Goal: Task Accomplishment & Management: Use online tool/utility

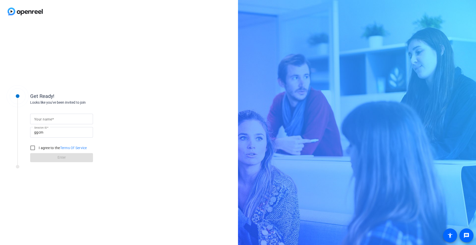
click at [73, 119] on input "Your name" at bounding box center [61, 119] width 55 height 6
type input "[PERSON_NAME]"
click at [64, 133] on input "ggcm" at bounding box center [61, 132] width 55 height 6
click at [33, 147] on input "I agree to the Terms Of Service" at bounding box center [33, 148] width 10 height 10
checkbox input "true"
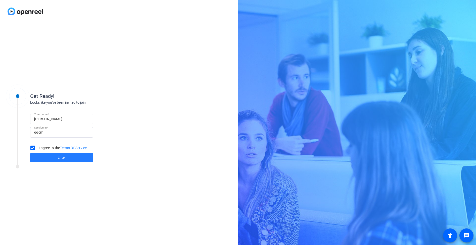
click at [53, 157] on span at bounding box center [61, 158] width 63 height 12
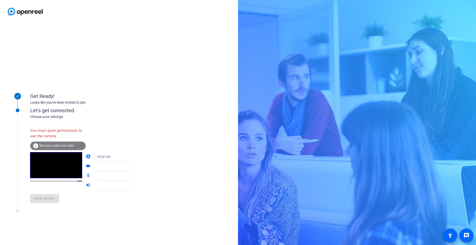
click at [58, 117] on div "Choose your settings" at bounding box center [85, 116] width 111 height 5
click at [134, 156] on icon at bounding box center [135, 156] width 3 height 1
click at [105, 175] on mat-option "DESKTOP" at bounding box center [109, 177] width 43 height 10
click at [134, 176] on icon at bounding box center [135, 176] width 3 height 1
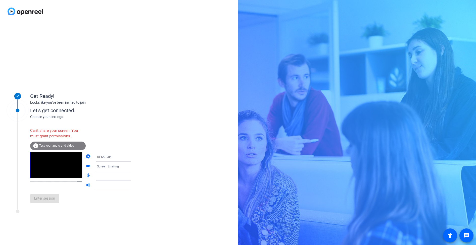
click at [133, 186] on icon at bounding box center [136, 186] width 6 height 6
click at [57, 134] on div "Can't share your screen. You must grant permissions." at bounding box center [58, 133] width 56 height 16
click at [56, 146] on span "Test your audio and video" at bounding box center [56, 146] width 35 height 4
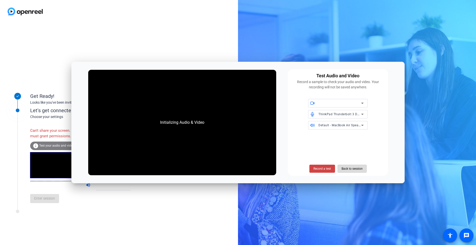
click at [353, 169] on span "Back to session" at bounding box center [351, 169] width 21 height 10
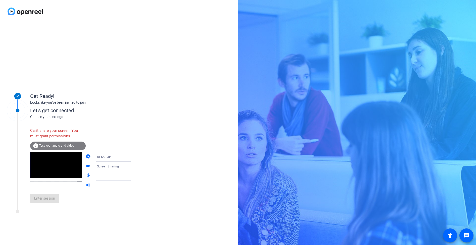
click at [66, 145] on span "Test your audio and video" at bounding box center [56, 146] width 35 height 4
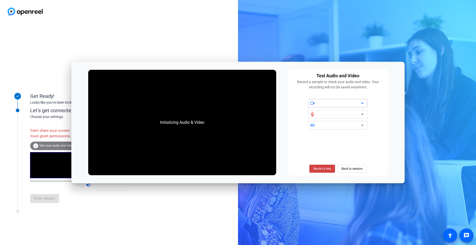
click at [363, 103] on icon at bounding box center [362, 103] width 3 height 1
click at [362, 114] on icon at bounding box center [362, 114] width 3 height 1
click at [363, 124] on icon at bounding box center [362, 125] width 6 height 6
click at [357, 170] on span "Back to session" at bounding box center [351, 169] width 21 height 10
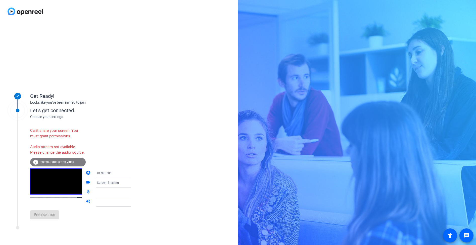
click at [54, 125] on div "Can't share your screen. You must grant permissions." at bounding box center [58, 133] width 56 height 16
click at [64, 164] on span "Test your audio and video" at bounding box center [56, 162] width 35 height 4
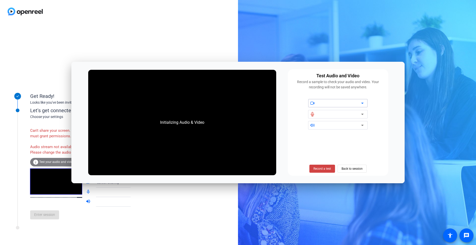
click at [364, 112] on icon at bounding box center [362, 114] width 6 height 6
click at [363, 114] on icon at bounding box center [362, 114] width 3 height 1
click at [362, 125] on icon at bounding box center [362, 125] width 6 height 6
click at [354, 169] on span "Back to session" at bounding box center [351, 169] width 21 height 10
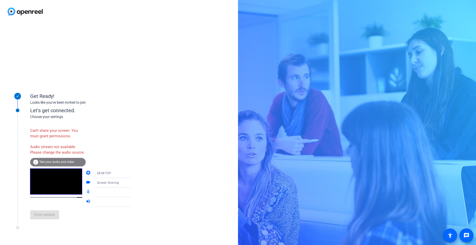
click at [134, 174] on icon at bounding box center [135, 173] width 3 height 1
click at [101, 188] on span "WEBCAM" at bounding box center [96, 189] width 13 height 6
click at [134, 184] on icon at bounding box center [135, 182] width 3 height 1
click at [133, 195] on icon at bounding box center [136, 192] width 6 height 6
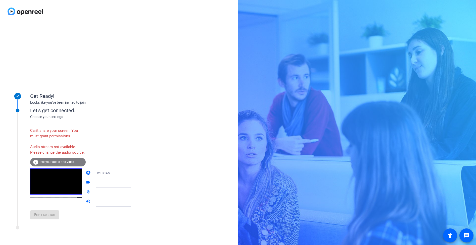
click at [133, 205] on icon at bounding box center [136, 202] width 6 height 6
click at [47, 223] on div "Enter session" at bounding box center [85, 215] width 111 height 17
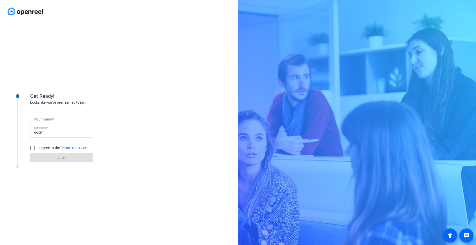
click at [62, 122] on input "Your name" at bounding box center [61, 119] width 55 height 6
type input "[PERSON_NAME]"
click at [32, 147] on input "I agree to the Terms Of Service" at bounding box center [33, 148] width 10 height 10
checkbox input "true"
click at [55, 158] on span at bounding box center [61, 158] width 63 height 12
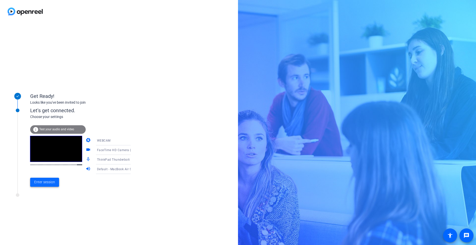
click at [49, 181] on span "Enter session" at bounding box center [44, 182] width 21 height 5
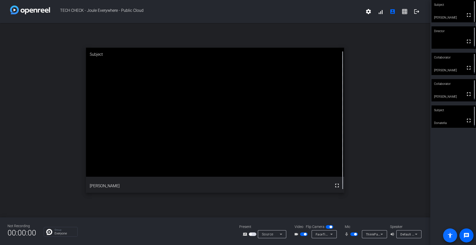
click at [448, 235] on mat-icon "accessibility" at bounding box center [450, 236] width 6 height 6
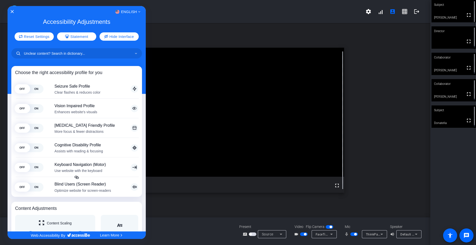
click at [393, 12] on div at bounding box center [238, 122] width 476 height 245
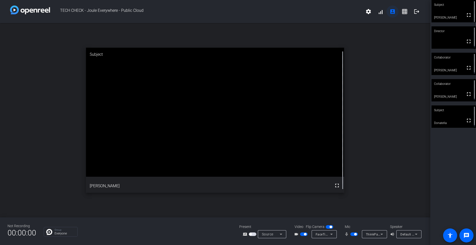
click at [393, 12] on mat-icon "account_box" at bounding box center [392, 12] width 6 height 6
click at [65, 232] on p "Everyone" at bounding box center [65, 233] width 20 height 3
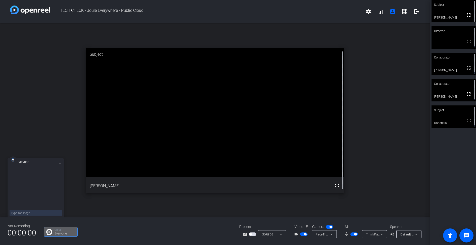
click at [62, 132] on div "open_in_new Subject fullscreen Vivian" at bounding box center [215, 120] width 430 height 194
click at [466, 233] on mat-icon "message" at bounding box center [466, 236] width 6 height 6
click at [417, 13] on mat-icon "logout" at bounding box center [416, 12] width 6 height 6
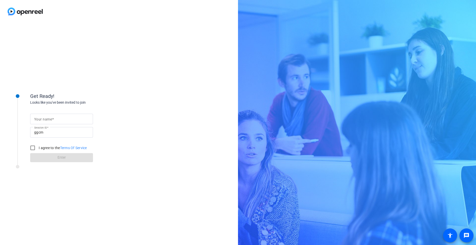
click at [53, 119] on span at bounding box center [53, 119] width 2 height 4
click at [53, 119] on input "Your name" at bounding box center [61, 119] width 55 height 6
click at [51, 120] on input "Your name" at bounding box center [61, 119] width 55 height 6
click at [59, 118] on input "Your name" at bounding box center [61, 119] width 55 height 6
type input "[PERSON_NAME]"
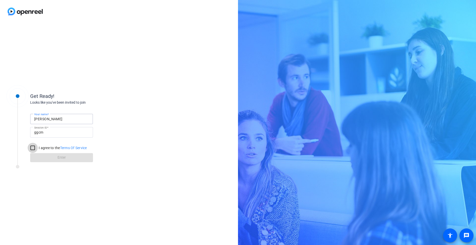
click at [33, 147] on input "I agree to the Terms Of Service" at bounding box center [33, 148] width 10 height 10
checkbox input "true"
click at [44, 158] on span at bounding box center [61, 158] width 63 height 12
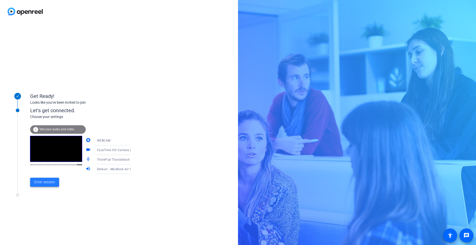
click at [40, 183] on span "Enter session" at bounding box center [44, 182] width 21 height 5
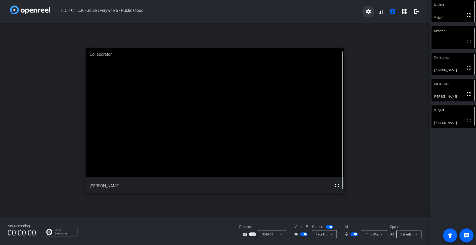
click at [368, 13] on mat-icon "settings" at bounding box center [368, 12] width 6 height 6
click at [393, 12] on div at bounding box center [238, 122] width 476 height 245
click at [383, 13] on span at bounding box center [380, 12] width 12 height 12
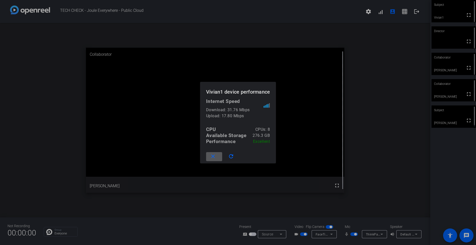
click at [215, 158] on mat-icon "close" at bounding box center [213, 156] width 6 height 6
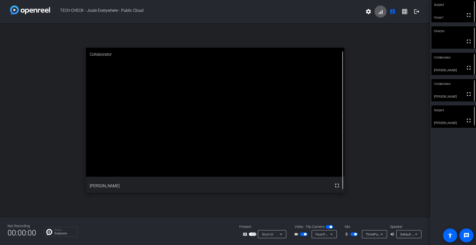
click at [390, 176] on div "open_in_new Collaborator fullscreen Mike" at bounding box center [215, 120] width 430 height 194
click at [355, 234] on span "button" at bounding box center [355, 234] width 3 height 3
click at [355, 234] on span "button" at bounding box center [354, 235] width 8 height 4
click at [417, 233] on icon at bounding box center [416, 234] width 6 height 6
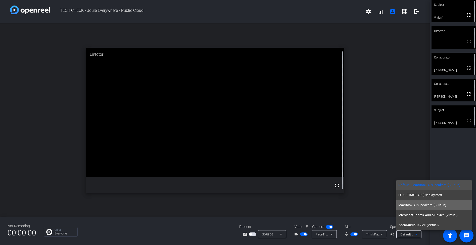
click at [421, 207] on span "MacBook Air Speakers (Built-in)" at bounding box center [422, 205] width 48 height 6
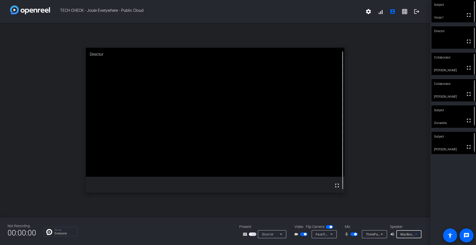
click at [381, 234] on icon at bounding box center [381, 234] width 3 height 1
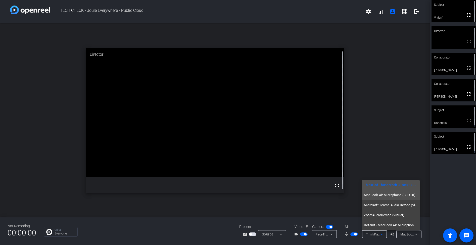
click at [382, 195] on span "MacBook Air Microphone (Built-in)" at bounding box center [389, 195] width 51 height 6
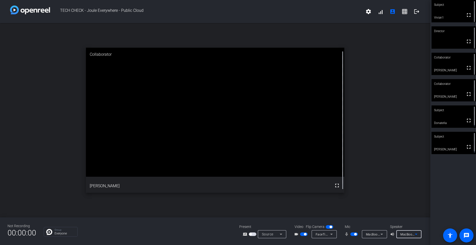
click at [416, 234] on icon at bounding box center [416, 234] width 3 height 1
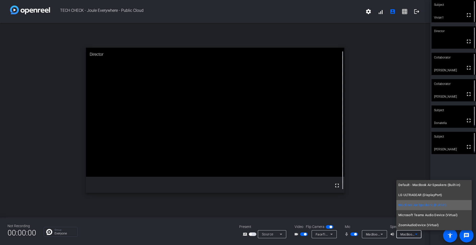
click at [418, 204] on span "MacBook Air Speakers (Built-in)" at bounding box center [422, 205] width 48 height 6
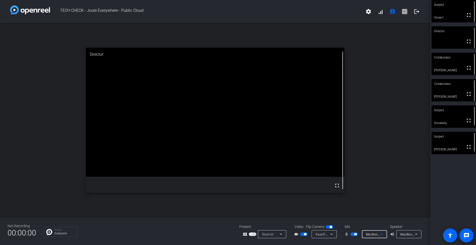
click at [382, 234] on icon at bounding box center [381, 234] width 3 height 1
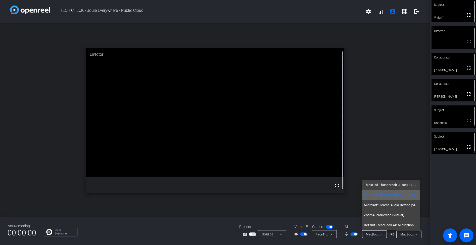
click at [380, 196] on span "MacBook Air Microphone (Built-in)" at bounding box center [389, 195] width 51 height 6
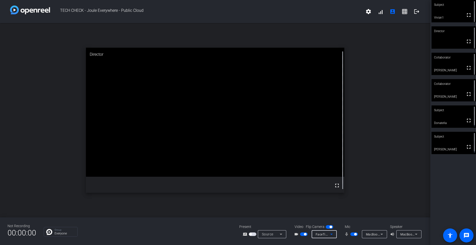
click at [331, 235] on icon at bounding box center [331, 234] width 3 height 1
click at [376, 192] on div at bounding box center [238, 122] width 476 height 245
click at [282, 234] on icon at bounding box center [281, 234] width 6 height 6
click at [383, 193] on div at bounding box center [238, 122] width 476 height 245
click at [467, 236] on mat-icon "message" at bounding box center [466, 236] width 6 height 6
